Goal: Find contact information: Find contact information

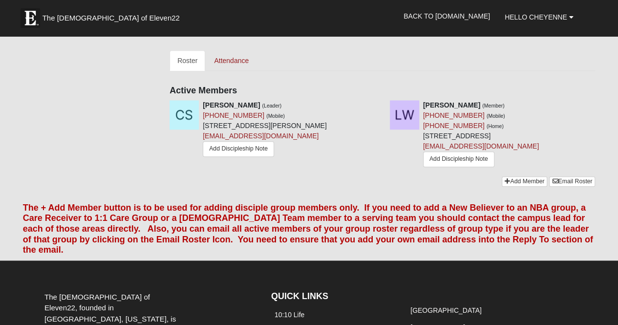
scroll to position [378, 0]
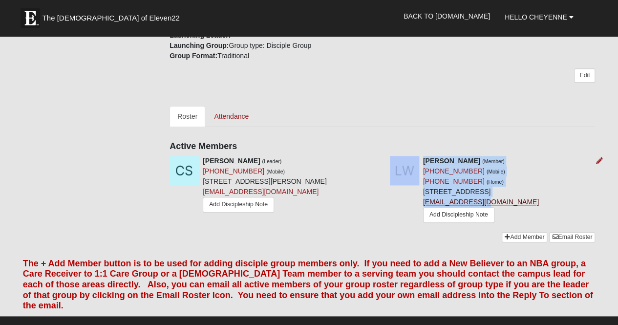
drag, startPoint x: 421, startPoint y: 190, endPoint x: 482, endPoint y: 192, distance: 61.1
click at [482, 192] on div "Lauren Wall (Member) (904) 704-4751 (Mobile) (904) 704-4751 (Home) 6040 War Adm…" at bounding box center [492, 190] width 220 height 69
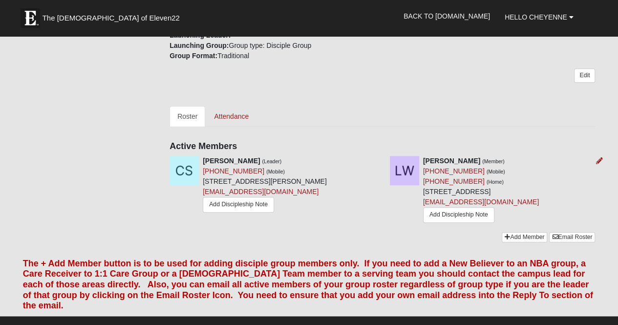
click at [506, 190] on div "Lauren Wall (Member) (904) 704-4751 (Mobile) (904) 704-4751 (Home) 6040 War Adm…" at bounding box center [481, 190] width 116 height 69
drag, startPoint x: 506, startPoint y: 190, endPoint x: 423, endPoint y: 194, distance: 82.6
click at [423, 194] on div "Lauren Wall (Member) (904) 704-4751 (Mobile) (904) 704-4751 (Home) 6040 War Adm…" at bounding box center [481, 190] width 116 height 69
click at [389, 193] on div "Lauren Wall (Member) (904) 704-4751 (Mobile) (904) 704-4751 (Home) 6040 War Adm…" at bounding box center [492, 190] width 220 height 69
drag, startPoint x: 487, startPoint y: 189, endPoint x: 423, endPoint y: 190, distance: 64.0
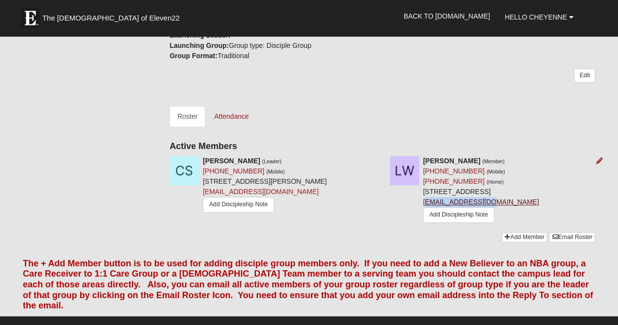
click at [423, 190] on div "Lauren Wall (Member) (904) 704-4751 (Mobile) (904) 704-4751 (Home) 6040 War Adm…" at bounding box center [481, 190] width 116 height 69
copy link "awall88@gmail.com"
click at [407, 193] on div "Lauren Wall (Member) (904) 704-4751 (Mobile) (904) 704-4751 (Home) 6040 War Adm…" at bounding box center [492, 190] width 220 height 69
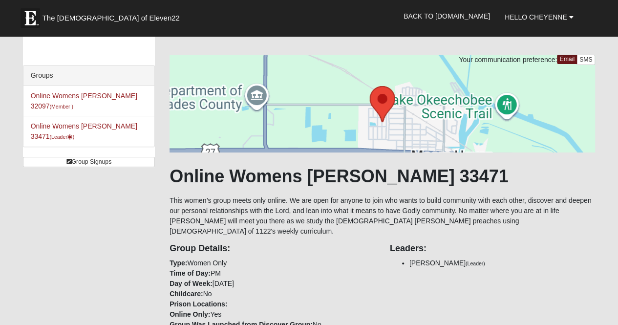
scroll to position [0, 0]
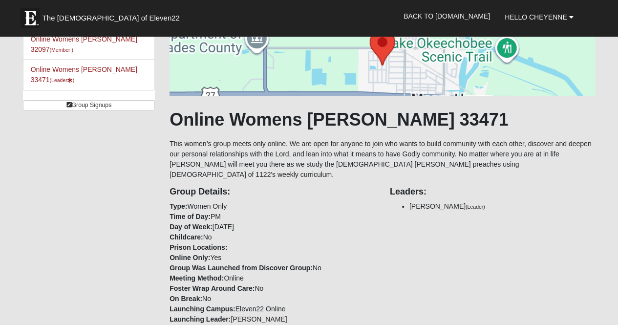
scroll to position [64, 0]
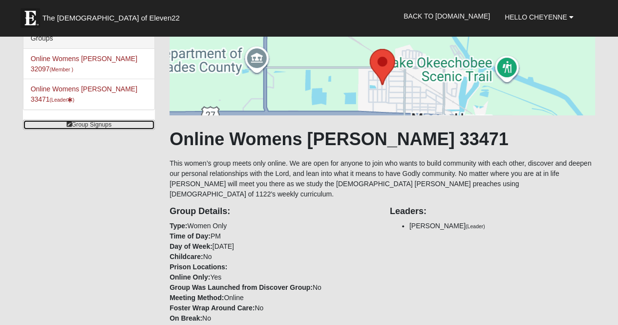
click at [88, 120] on link "Group Signups" at bounding box center [89, 125] width 132 height 10
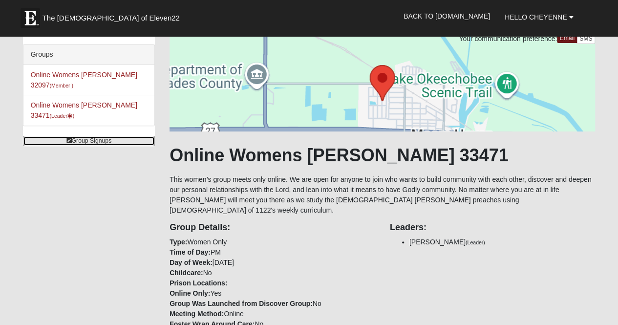
scroll to position [0, 0]
